Goal: Check status: Check status

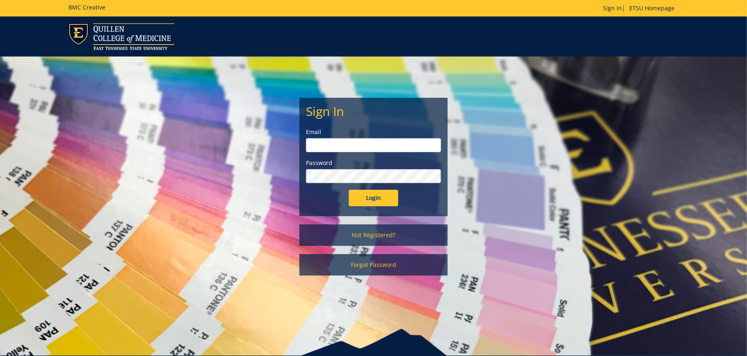
type input "[EMAIL_ADDRESS][DOMAIN_NAME]"
click at [374, 200] on input "Login" at bounding box center [373, 197] width 49 height 16
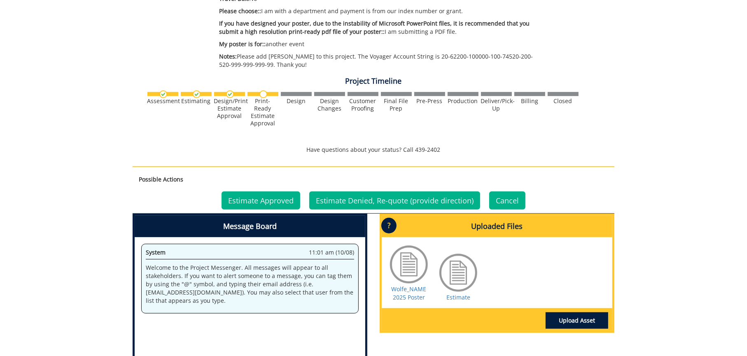
scroll to position [330, 0]
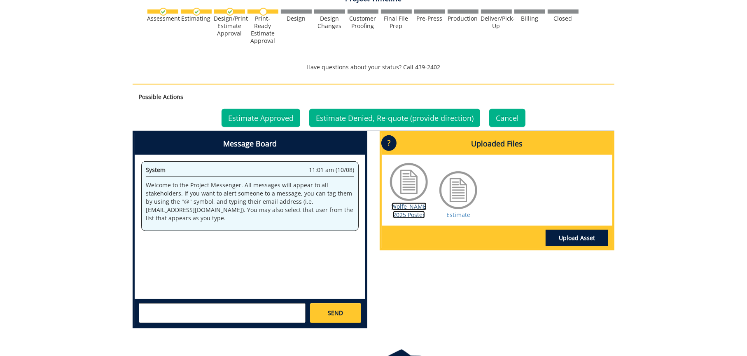
click at [416, 208] on link "Wolfe_NAME 2025 Poster" at bounding box center [409, 210] width 35 height 16
click at [460, 196] on div at bounding box center [458, 189] width 41 height 41
click at [459, 214] on link "Estimate" at bounding box center [459, 215] width 24 height 8
click at [273, 115] on link "Estimate Approved" at bounding box center [261, 118] width 79 height 18
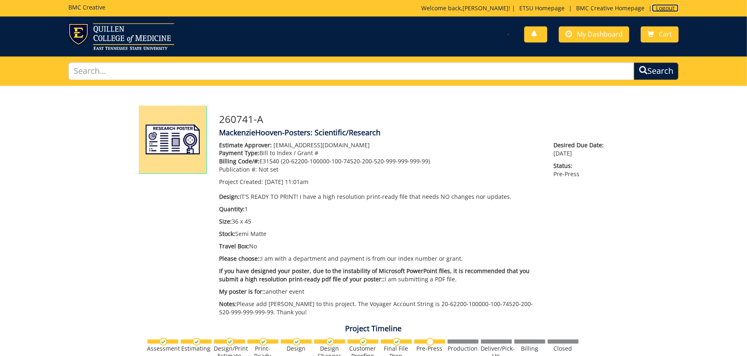
click at [675, 8] on link "Logout" at bounding box center [665, 8] width 27 height 8
